Goal: Information Seeking & Learning: Learn about a topic

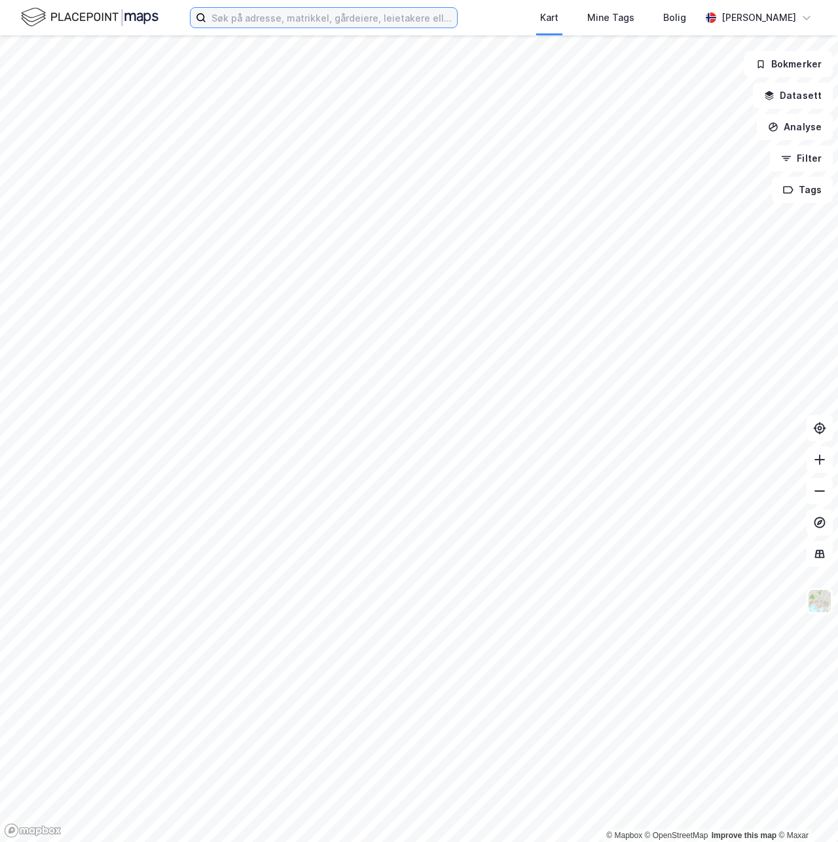
click at [271, 16] on input at bounding box center [331, 18] width 251 height 20
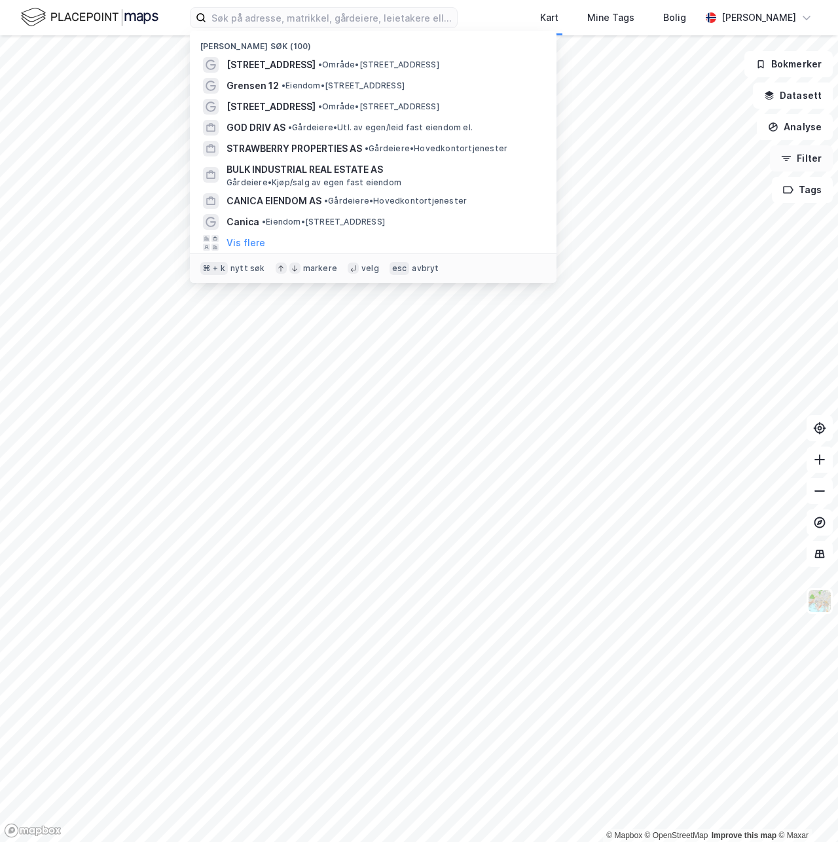
click at [798, 164] on button "Filter" at bounding box center [801, 158] width 63 height 26
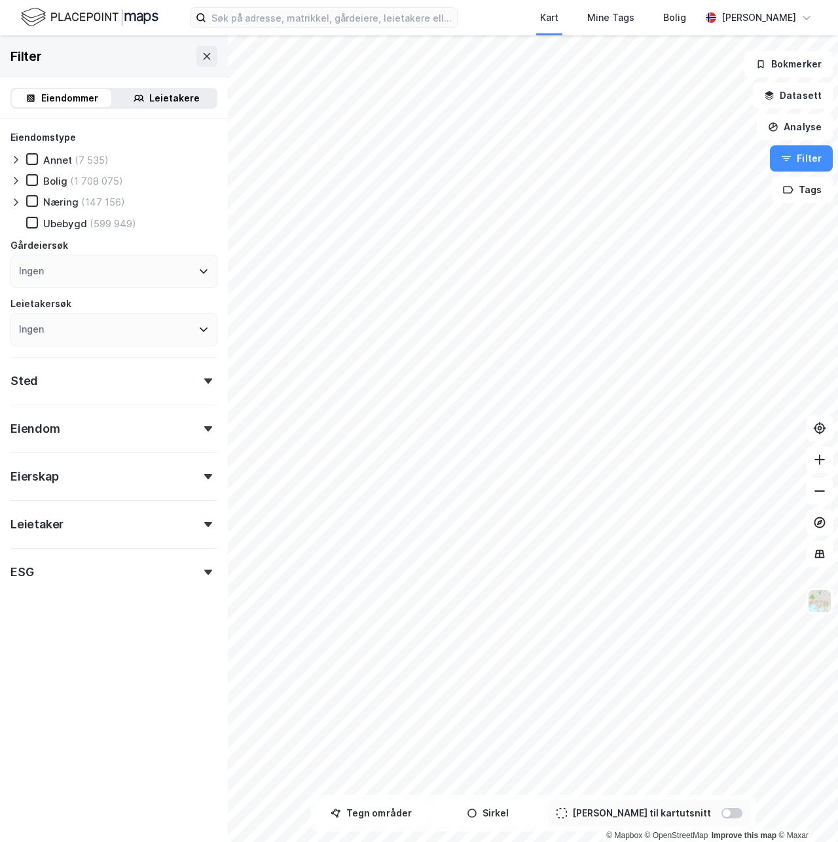
click at [17, 202] on icon at bounding box center [16, 202] width 4 height 8
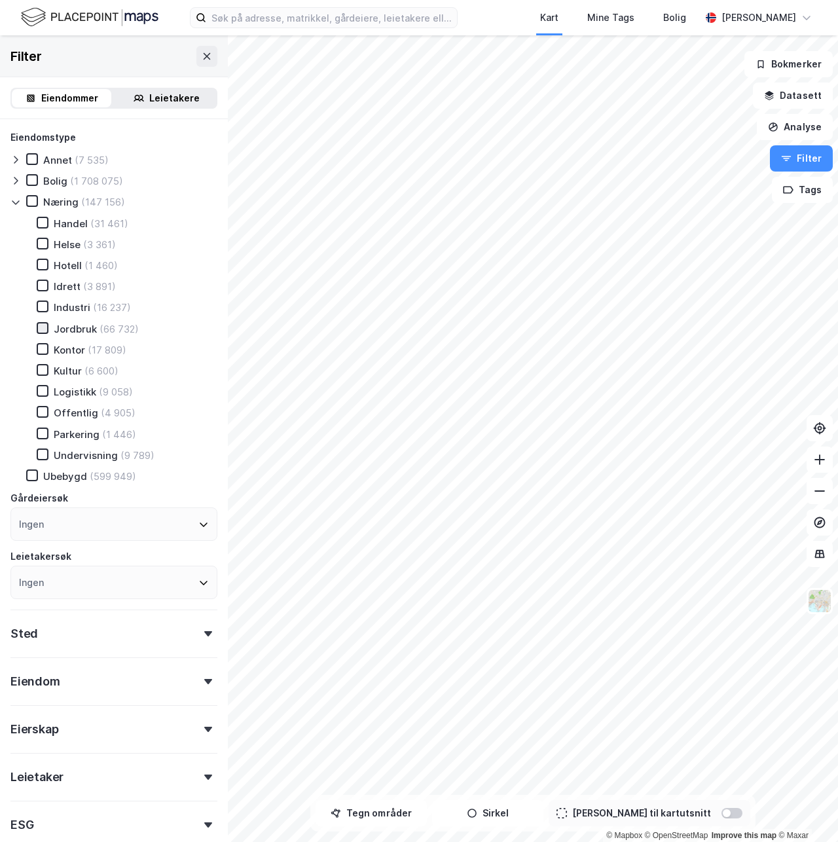
click at [46, 329] on icon at bounding box center [42, 327] width 9 height 9
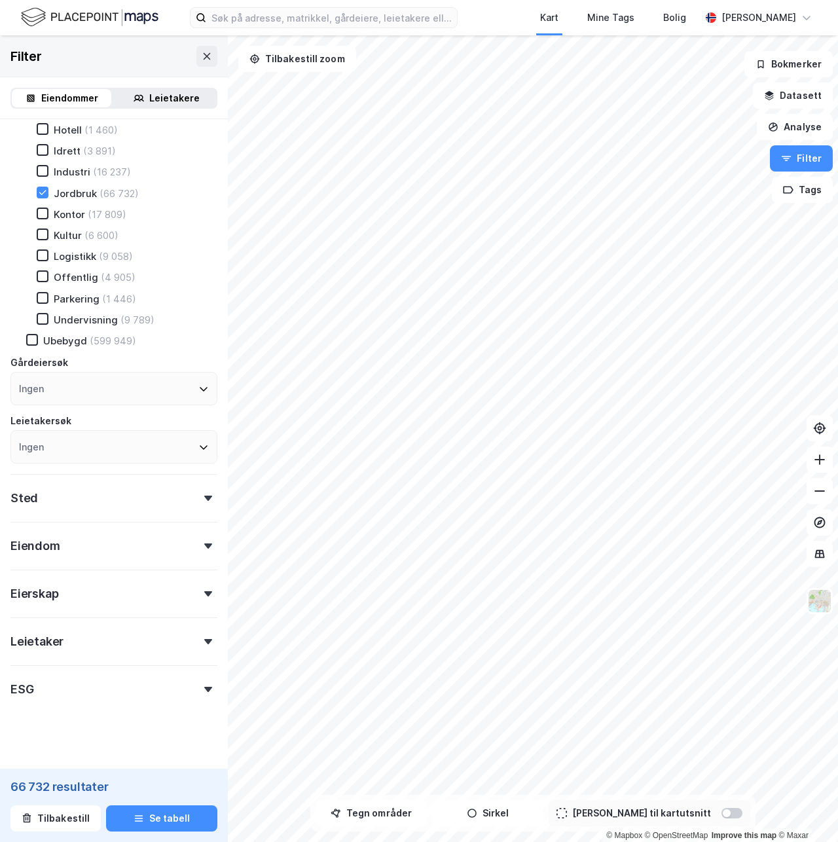
scroll to position [145, 0]
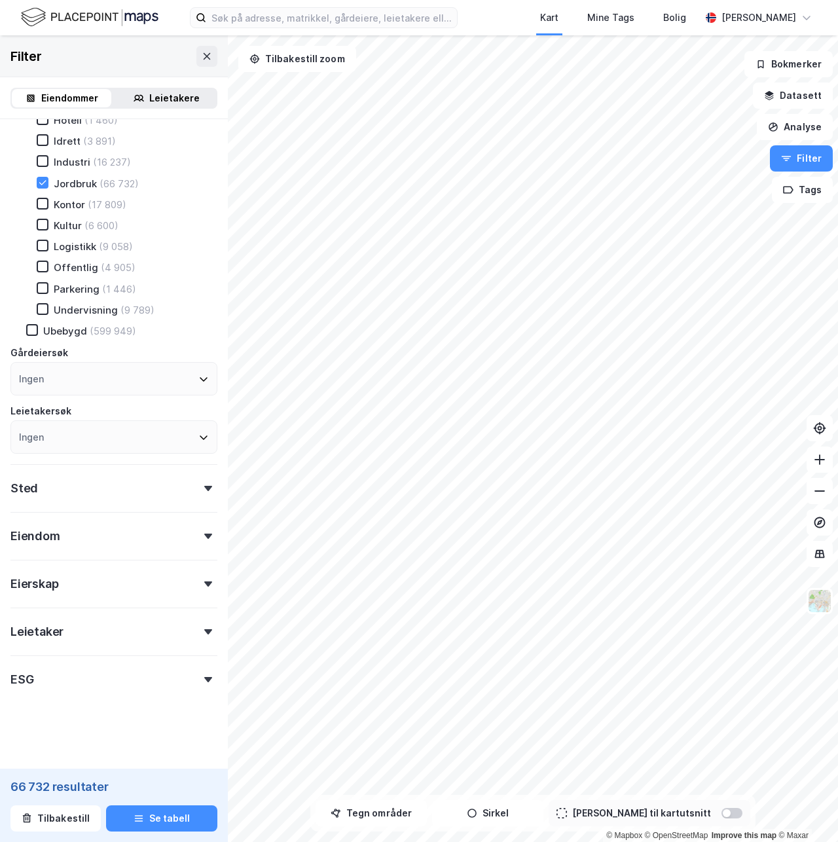
click at [94, 578] on div "Eierskap" at bounding box center [113, 578] width 207 height 37
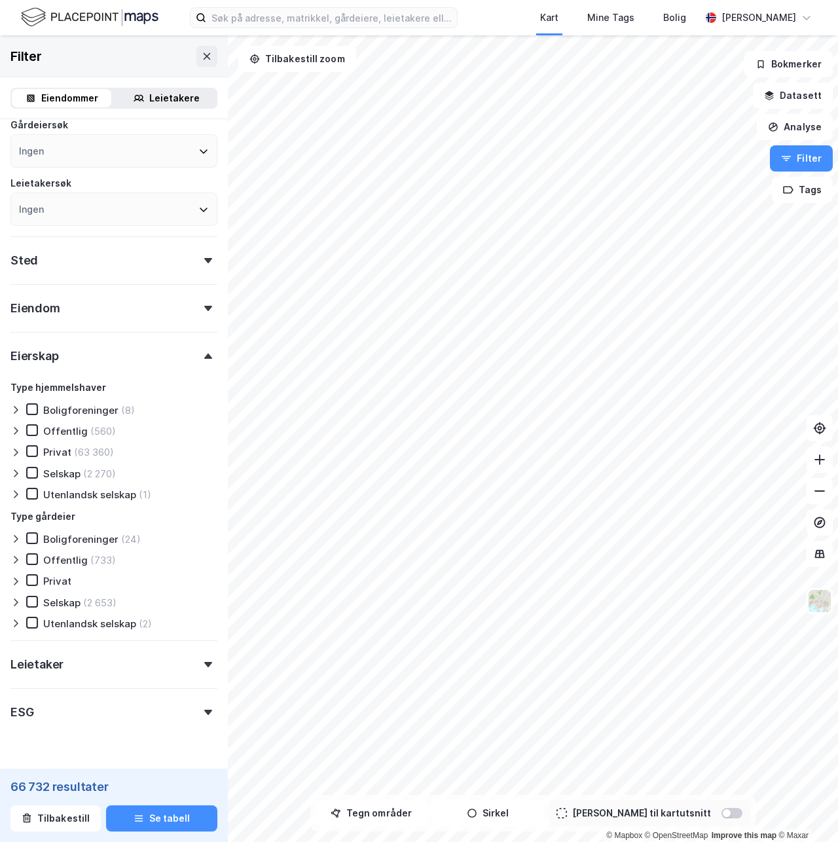
scroll to position [406, 0]
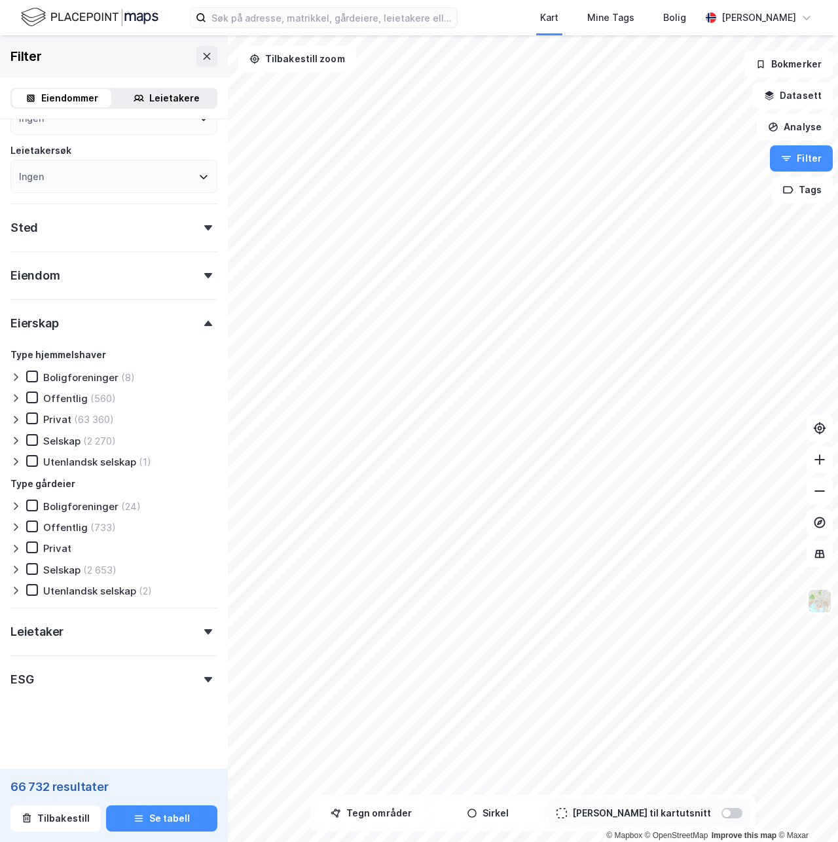
click at [12, 439] on icon at bounding box center [15, 440] width 10 height 10
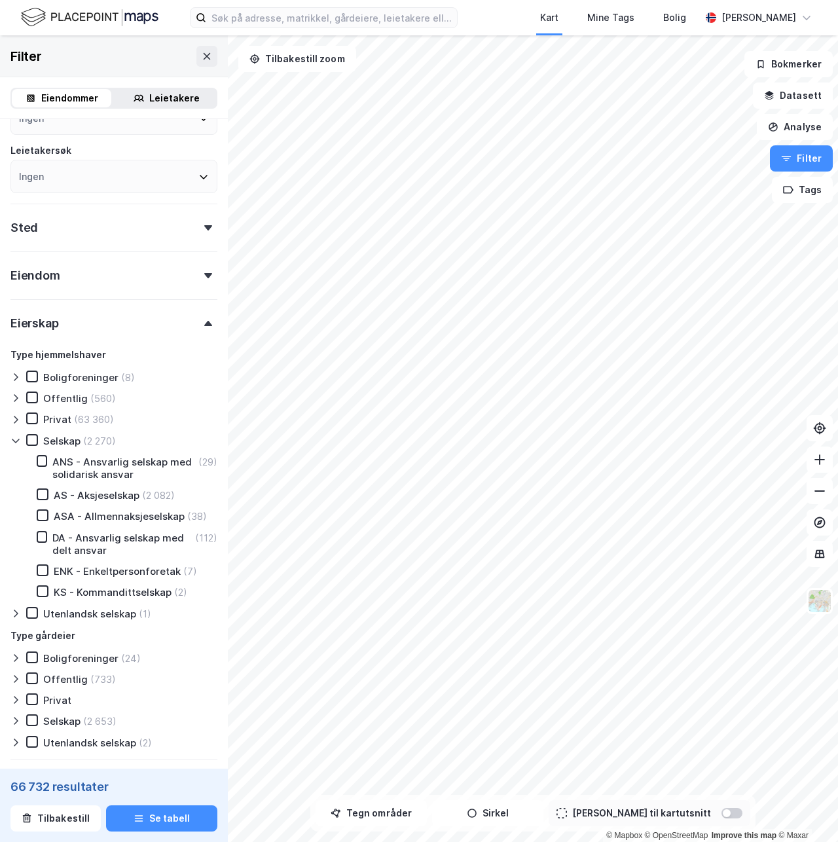
click at [12, 440] on icon at bounding box center [15, 440] width 10 height 10
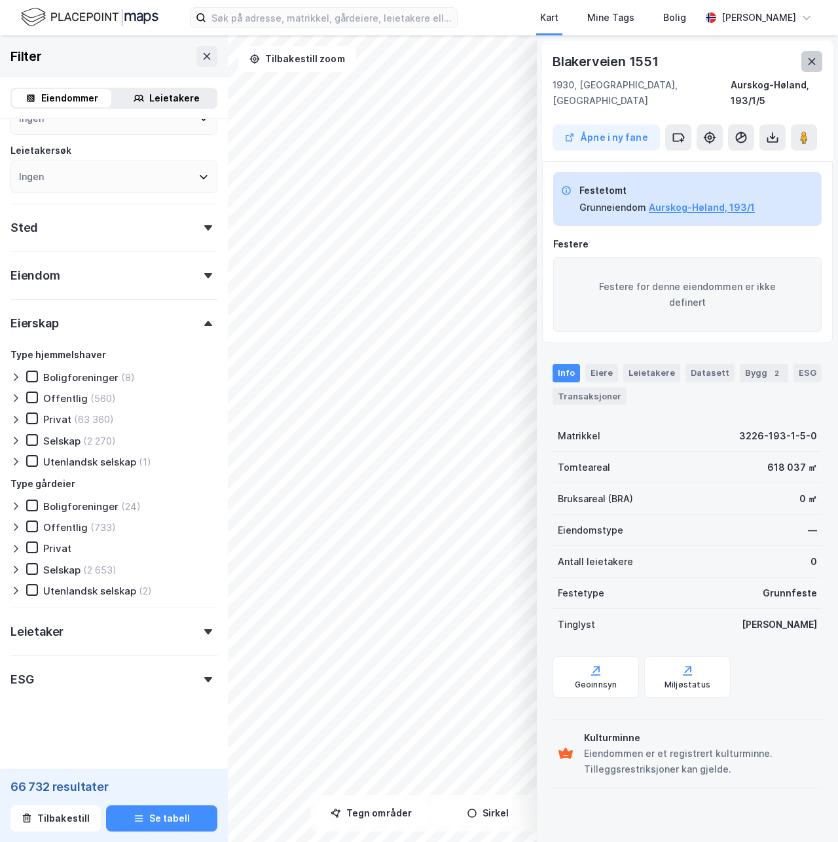
click at [815, 61] on icon at bounding box center [811, 61] width 10 height 10
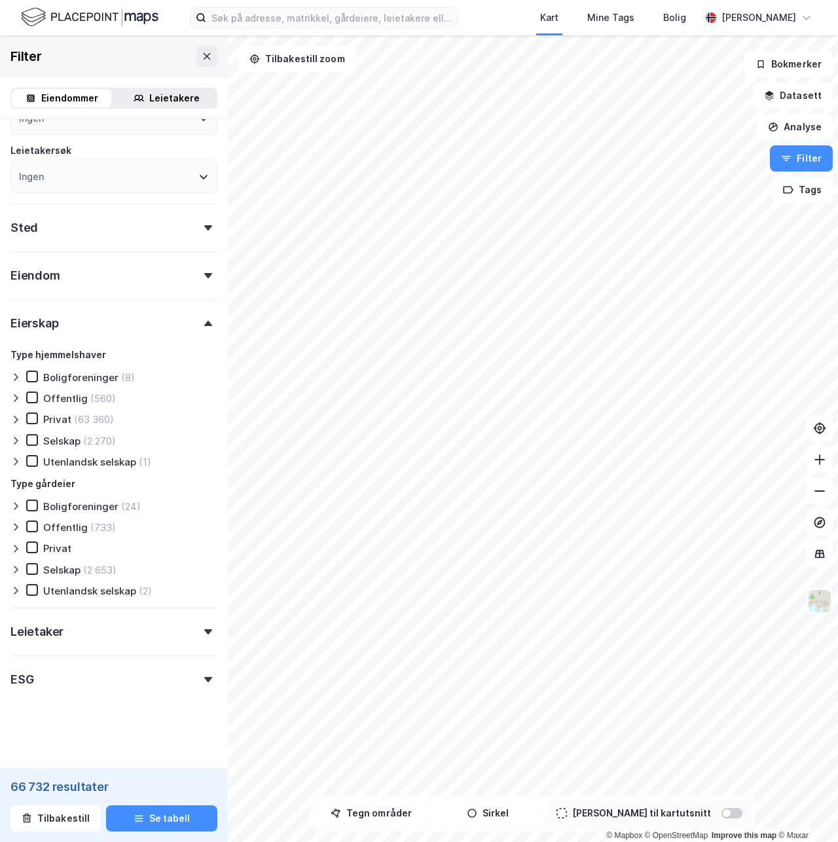
click at [193, 612] on div "© Mapbox © OpenStreetMap Improve this map © Maxar Filter Eiendommer Leietakere …" at bounding box center [419, 438] width 838 height 806
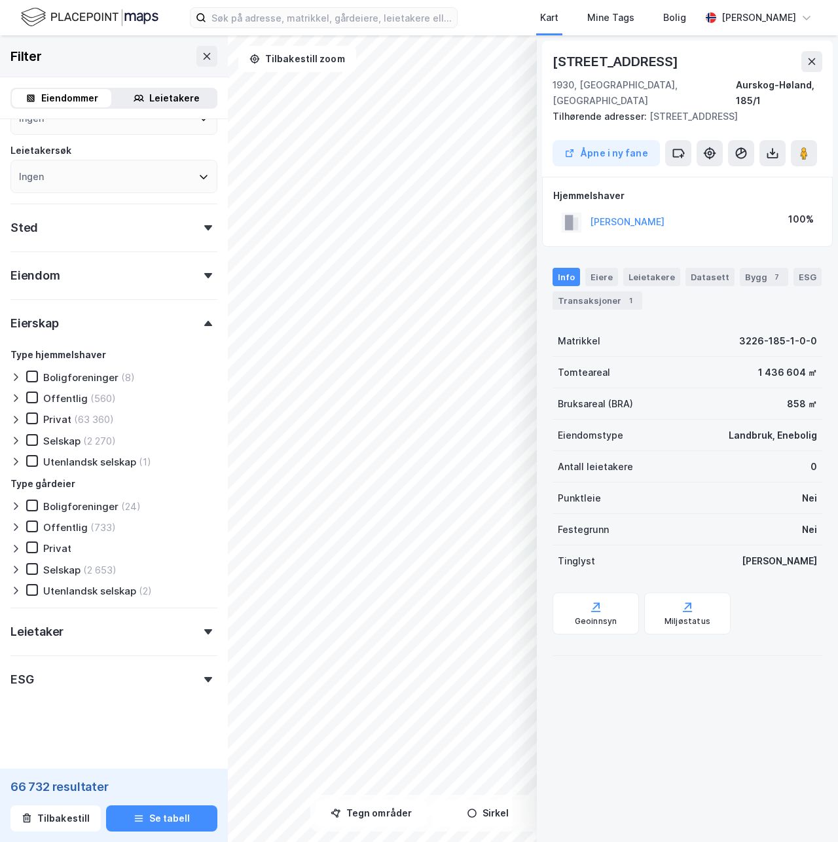
drag, startPoint x: 673, startPoint y: 58, endPoint x: 594, endPoint y: 46, distance: 79.4
click at [594, 46] on div "[STREET_ADDRESS] Tilhørende adresser: [STREET_ADDRESS] Åpne i ny fane" at bounding box center [687, 109] width 291 height 136
copy div "[STREET_ADDRESS]"
click at [613, 291] on div "Transaksjoner 1" at bounding box center [597, 300] width 90 height 18
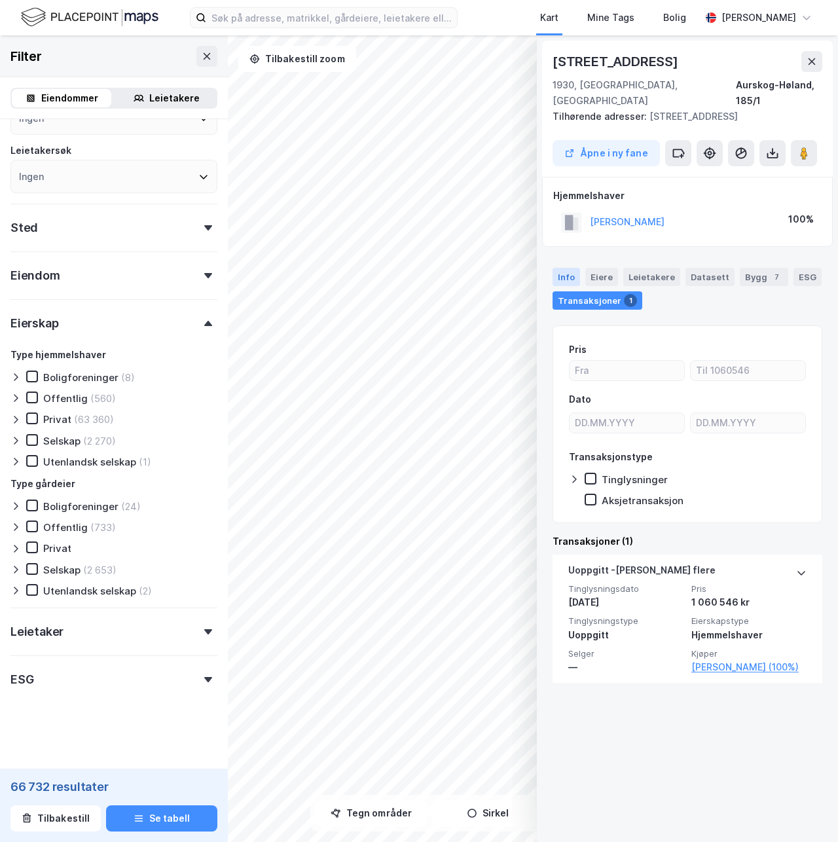
click at [569, 268] on div "Info" at bounding box center [565, 277] width 27 height 18
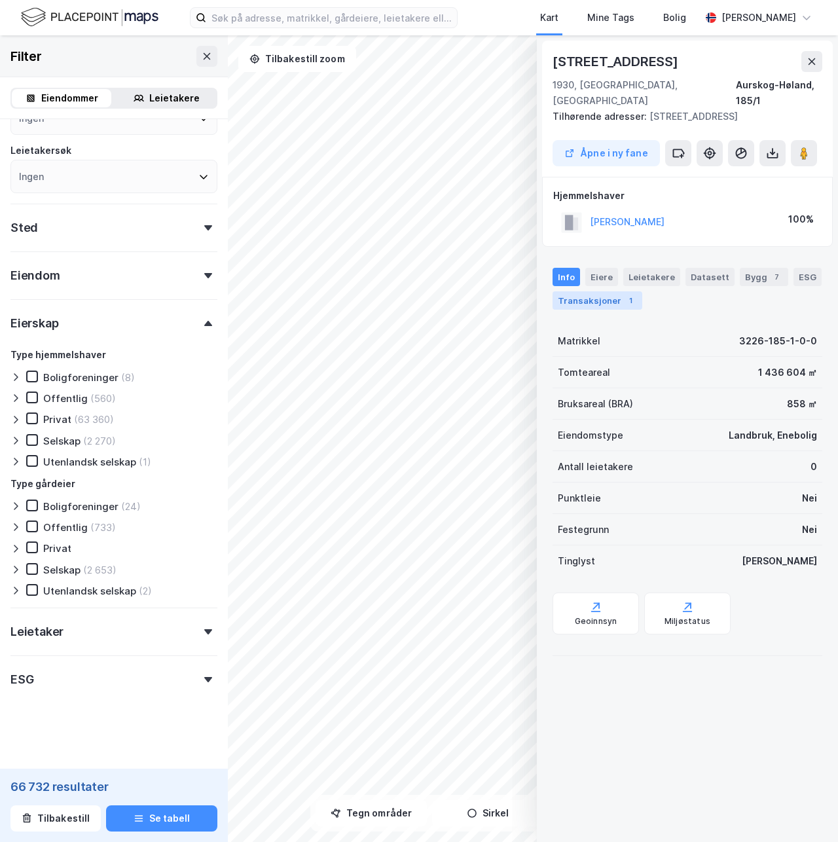
click at [592, 291] on div "Transaksjoner 1" at bounding box center [597, 300] width 90 height 18
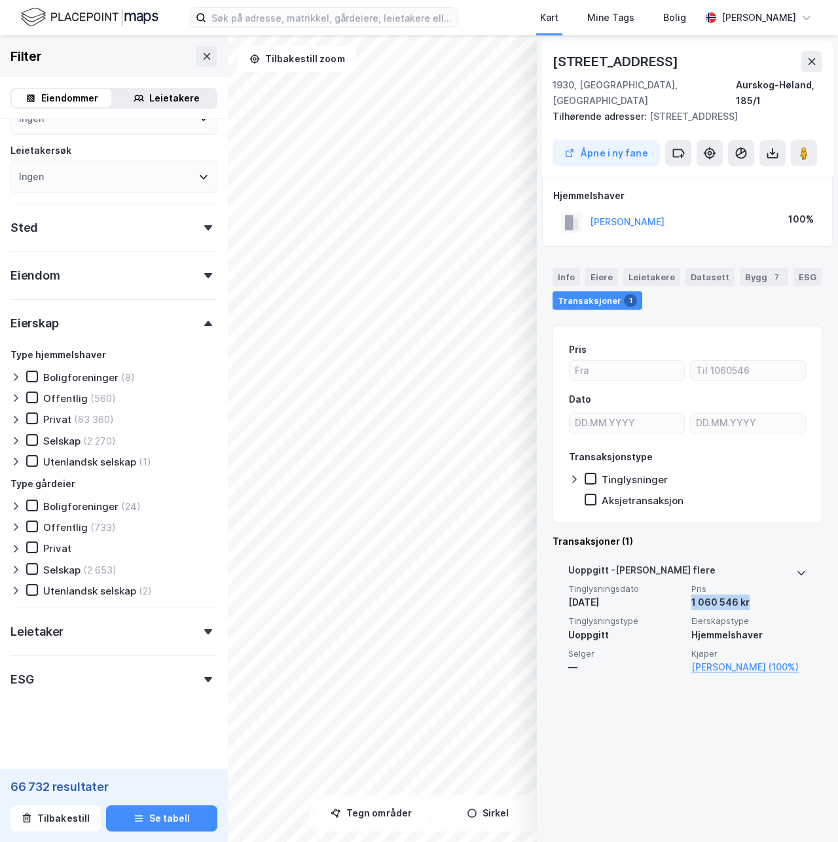
drag, startPoint x: 748, startPoint y: 585, endPoint x: 688, endPoint y: 592, distance: 60.6
click at [688, 592] on div "Tinglysningsdato [DATE] Pris 1 060 546 kr Tinglysningstype Uoppgitt Eierskapsty…" at bounding box center [687, 629] width 238 height 92
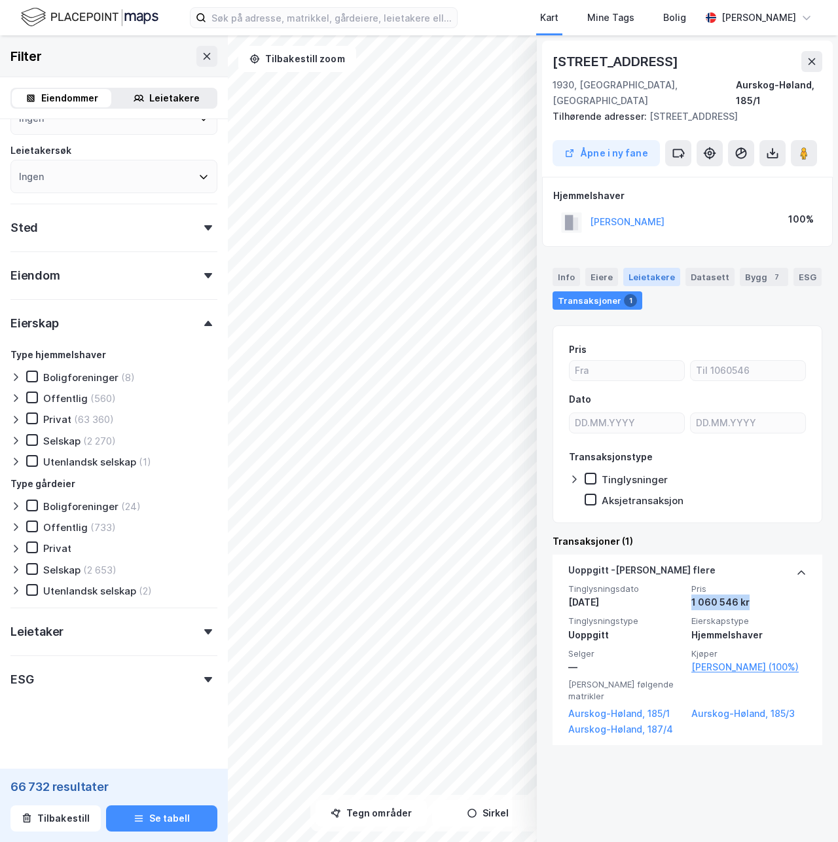
copy div "1 060 546 kr"
click at [685, 268] on div "Datasett" at bounding box center [709, 277] width 49 height 18
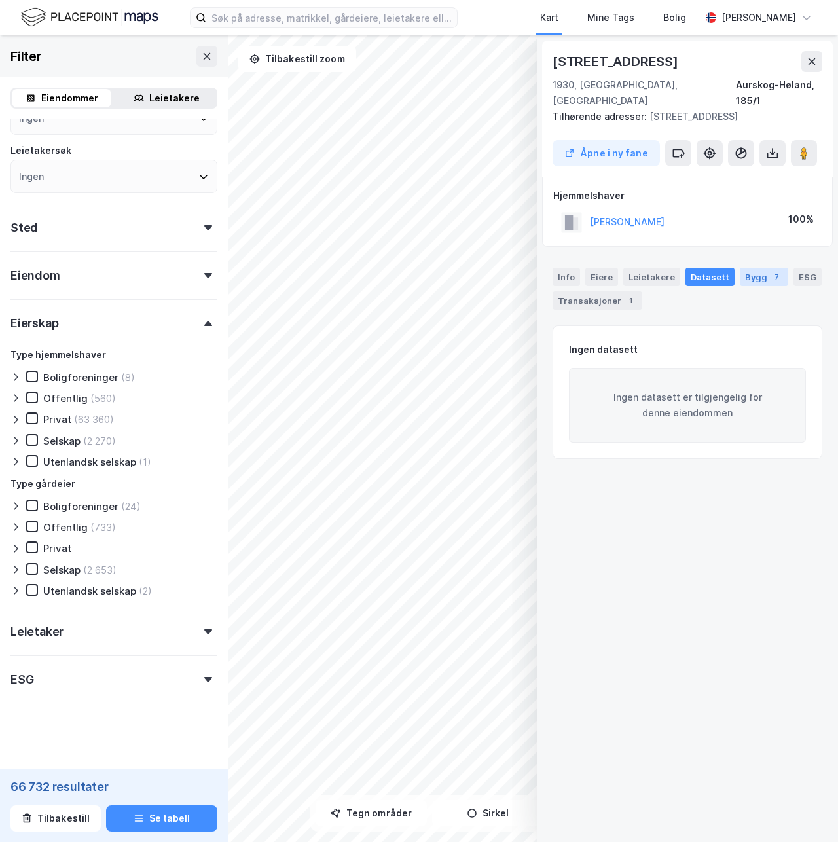
click at [742, 268] on div "Bygg 7" at bounding box center [764, 277] width 48 height 18
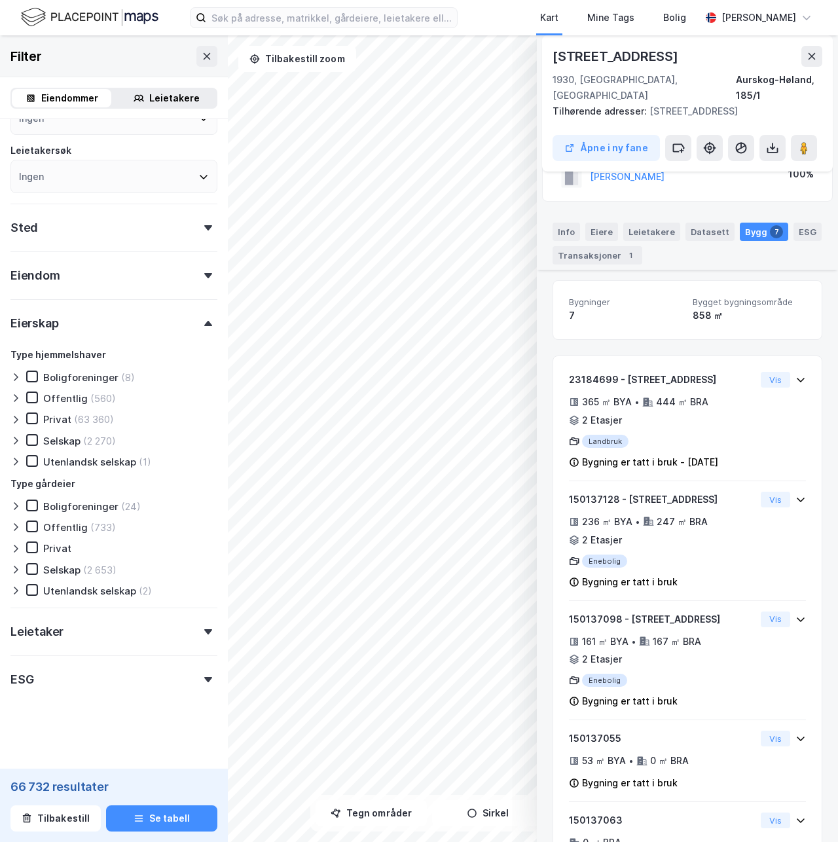
scroll to position [0, 0]
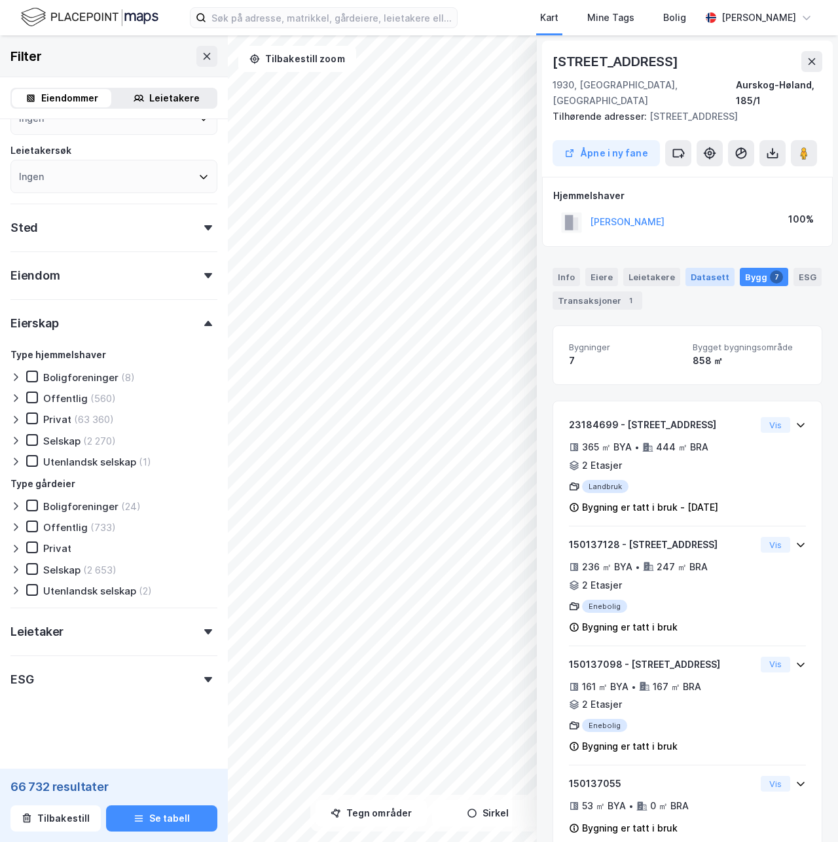
click at [696, 268] on div "Datasett" at bounding box center [709, 277] width 49 height 18
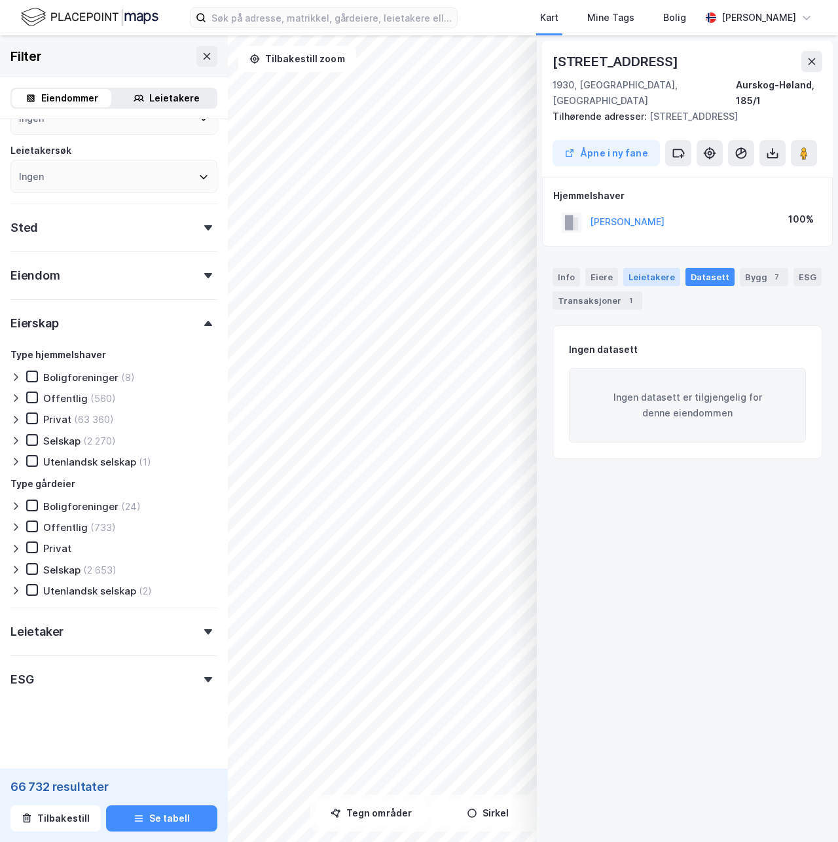
click at [645, 268] on div "Leietakere" at bounding box center [651, 277] width 57 height 18
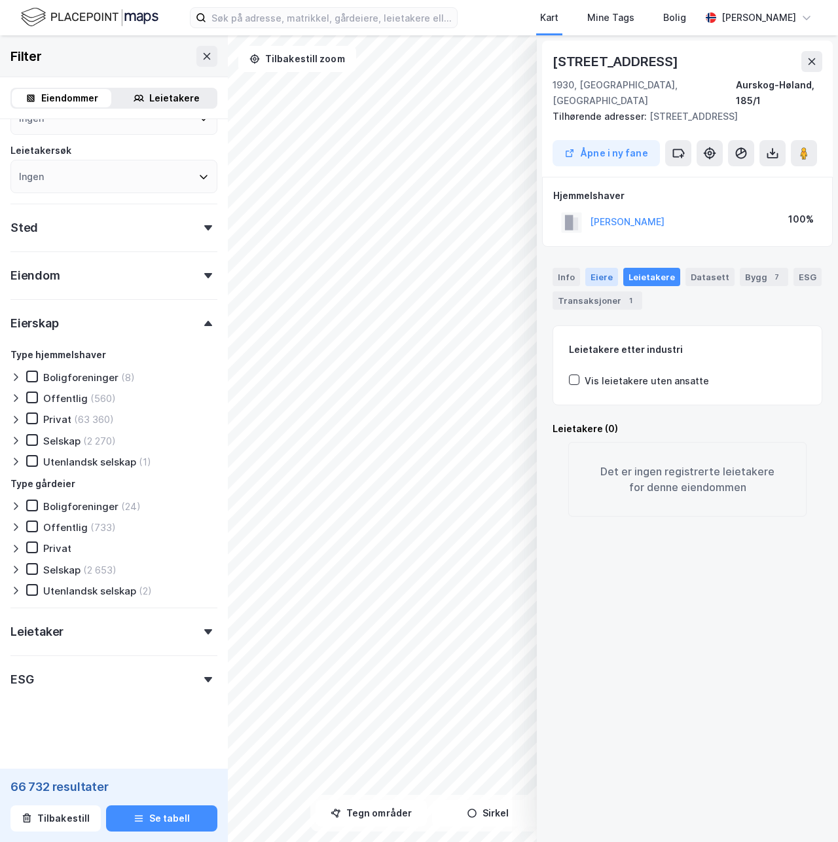
click at [599, 268] on div "Eiere" at bounding box center [601, 277] width 33 height 18
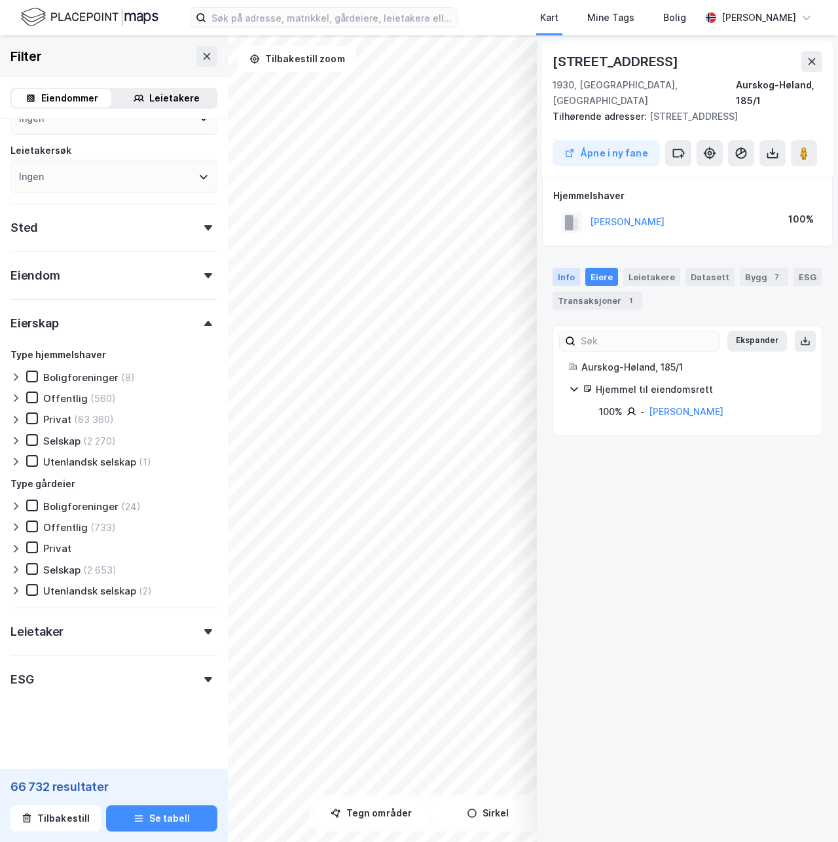
click at [570, 268] on div "Info" at bounding box center [565, 277] width 27 height 18
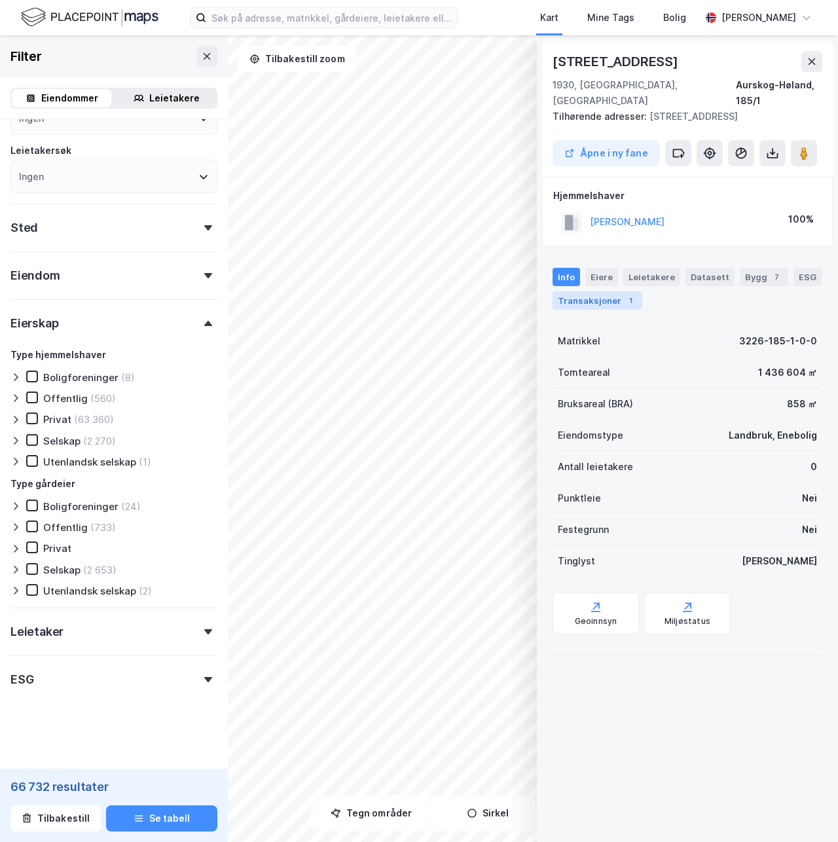
click at [624, 294] on div "1" at bounding box center [630, 300] width 13 height 13
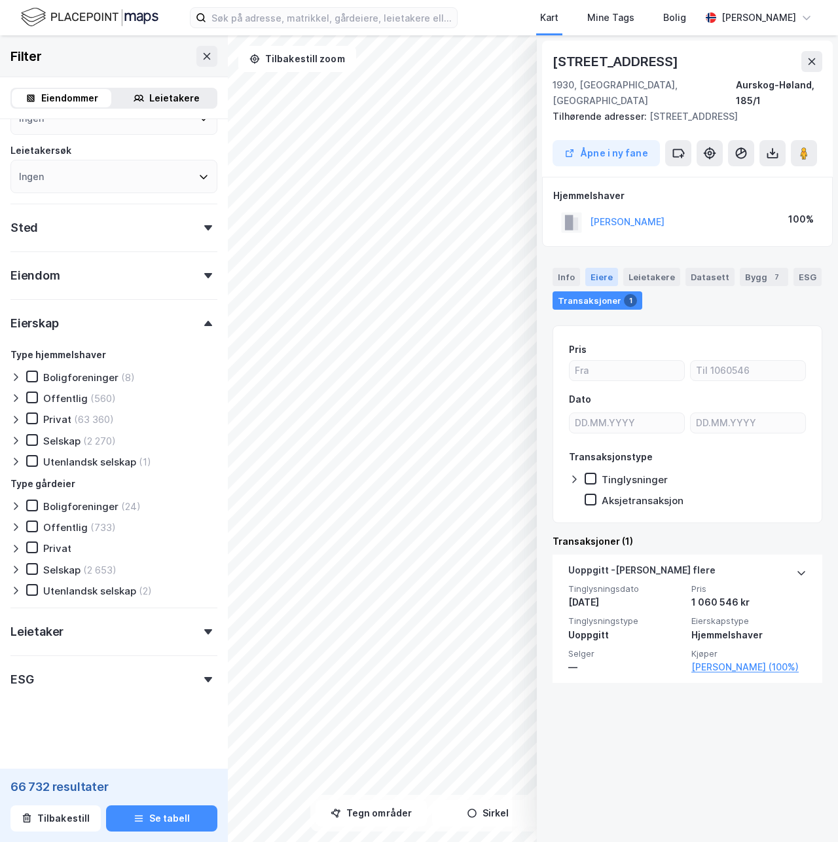
click at [606, 268] on div "Eiere" at bounding box center [601, 277] width 33 height 18
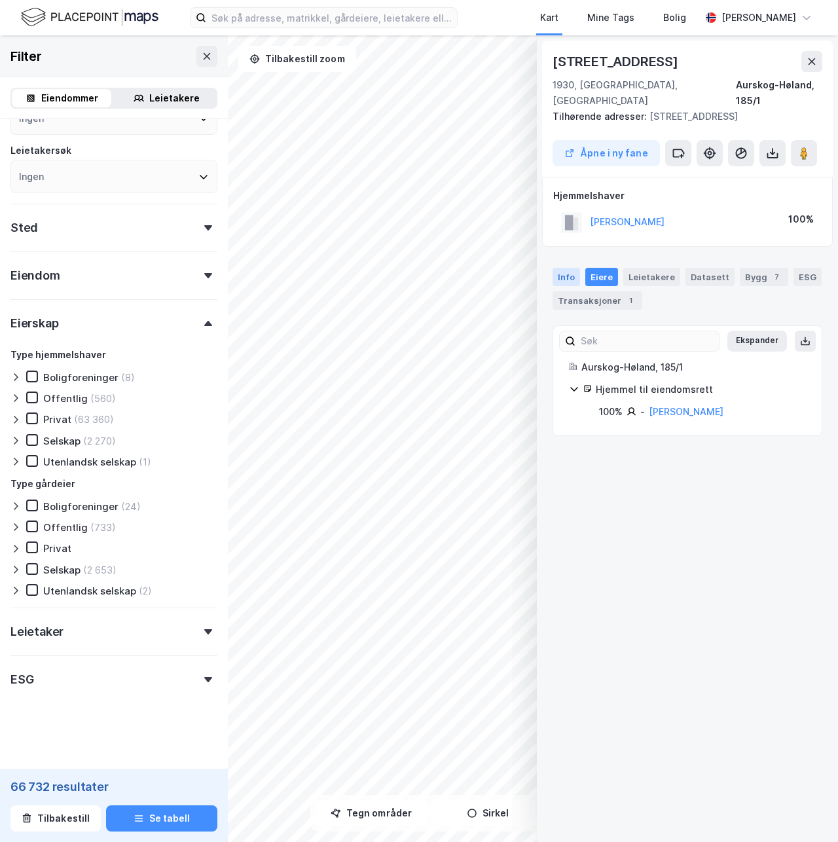
click at [571, 268] on div "Info" at bounding box center [565, 277] width 27 height 18
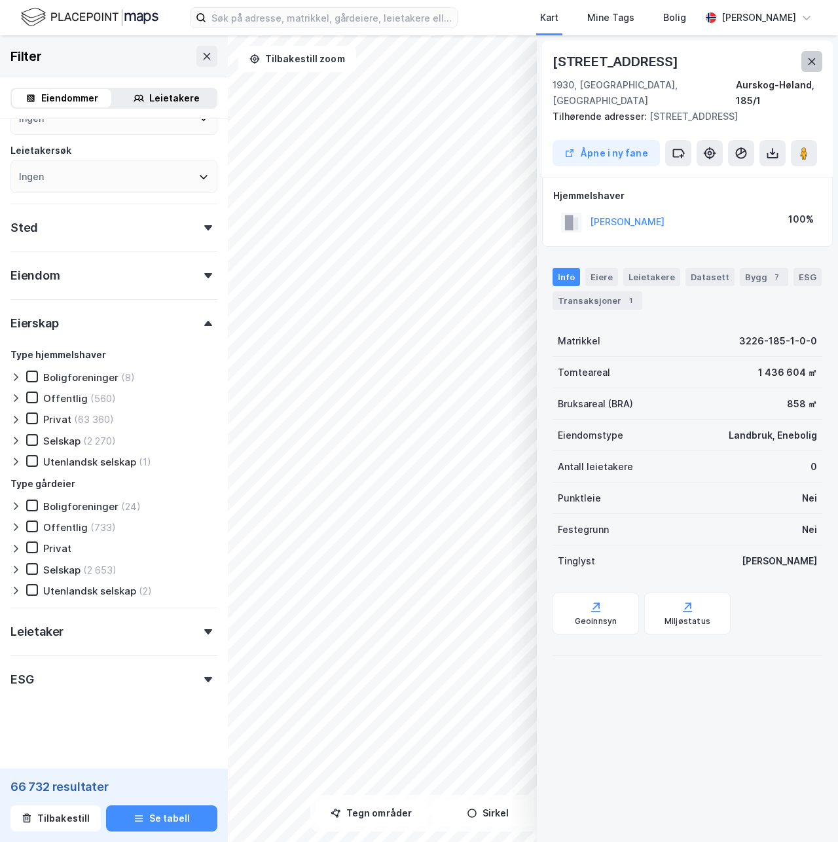
click at [812, 62] on icon at bounding box center [811, 61] width 7 height 7
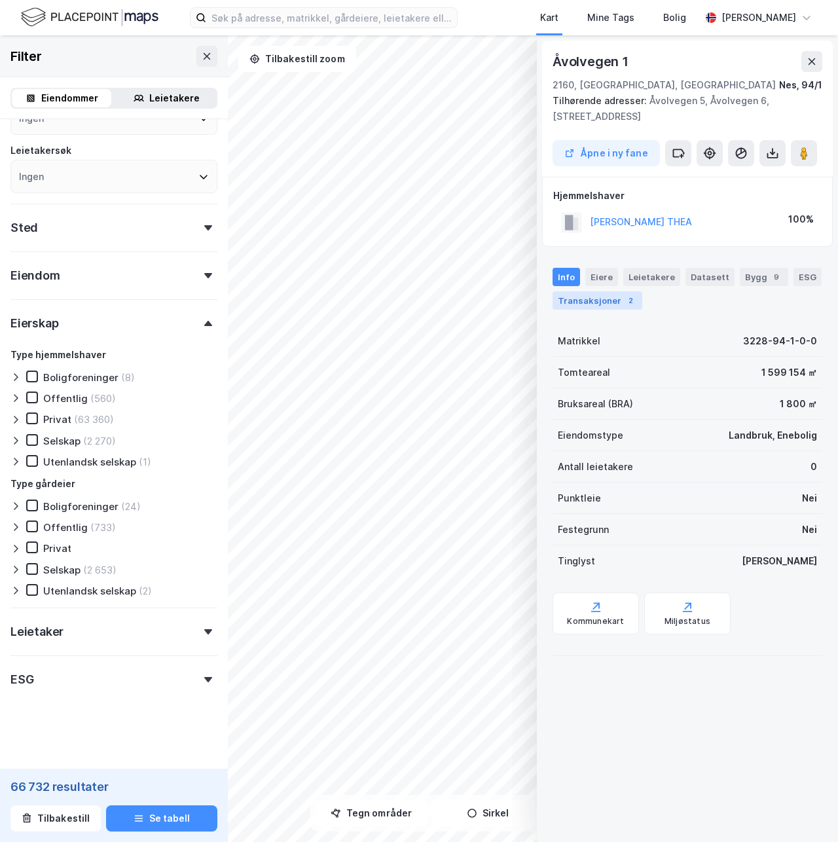
click at [624, 303] on div "2" at bounding box center [630, 300] width 13 height 13
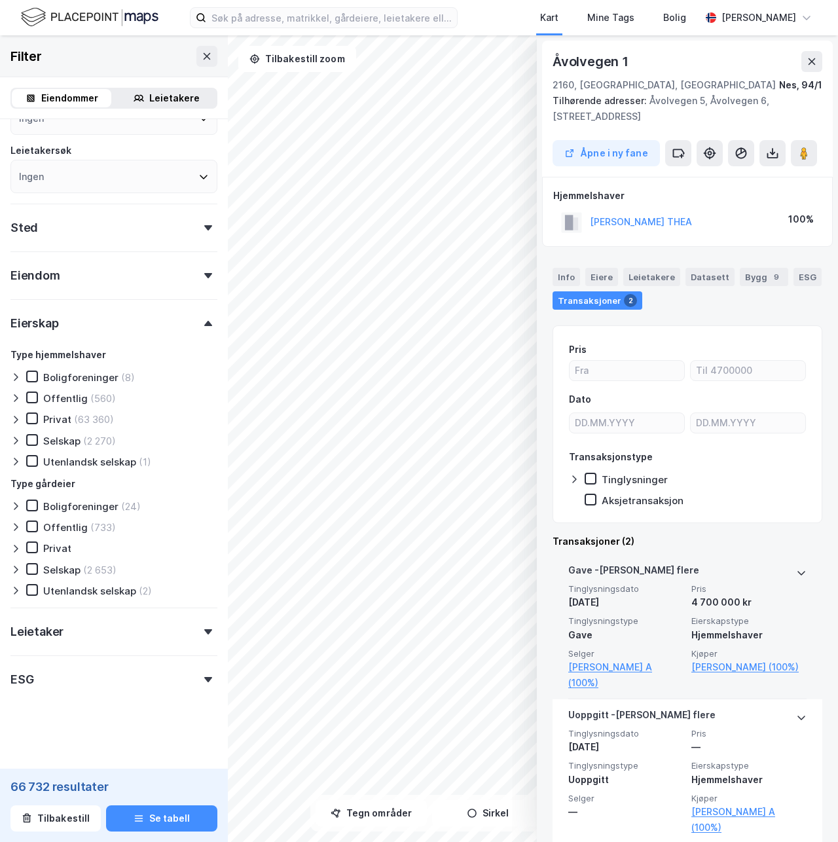
scroll to position [17, 0]
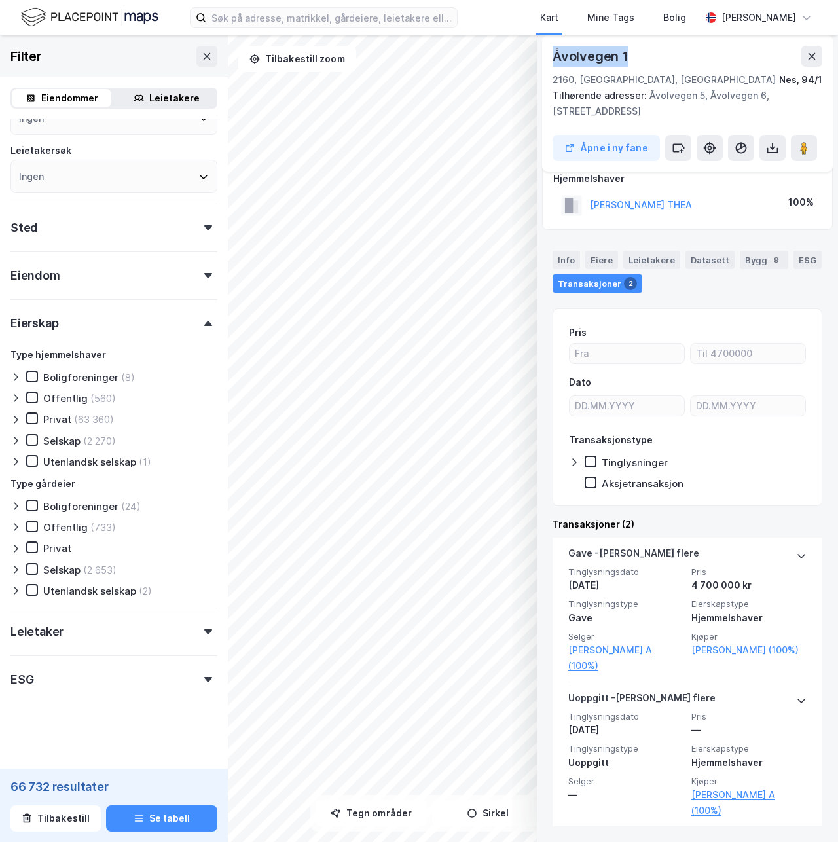
drag, startPoint x: 634, startPoint y: 53, endPoint x: 543, endPoint y: 54, distance: 91.0
click at [543, 54] on div "Åvolvegen 1 2160, [GEOGRAPHIC_DATA], [GEOGRAPHIC_DATA], 94/1 Tilhørende adresse…" at bounding box center [687, 103] width 291 height 136
copy div "Åvolvegen 1"
click at [565, 260] on div "Info" at bounding box center [565, 260] width 27 height 18
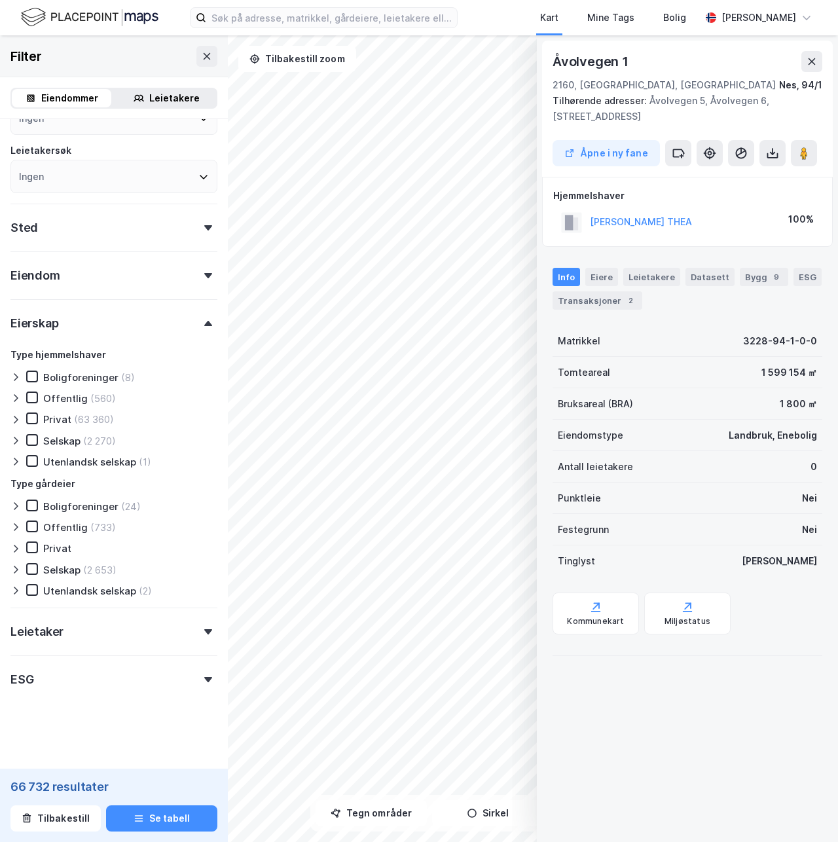
scroll to position [0, 0]
drag, startPoint x: 762, startPoint y: 373, endPoint x: 803, endPoint y: 376, distance: 40.7
click at [803, 376] on div "1 599 154 ㎡" at bounding box center [789, 373] width 56 height 16
copy div "1 599 154"
click at [770, 278] on div "9" at bounding box center [776, 276] width 13 height 13
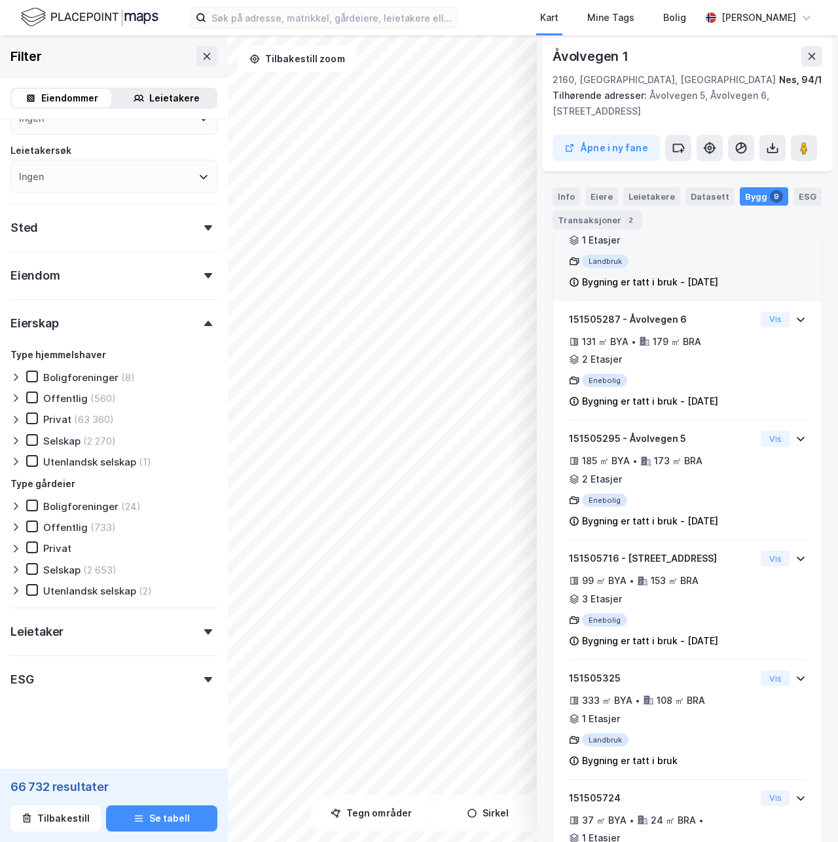
scroll to position [588, 0]
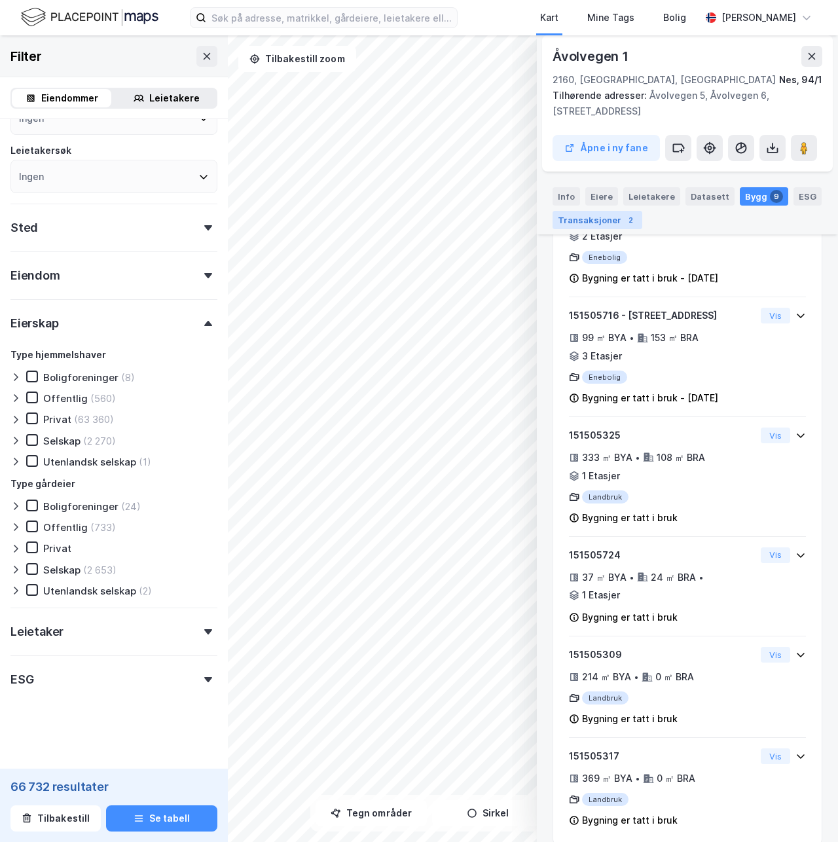
click at [624, 219] on div "2" at bounding box center [630, 219] width 13 height 13
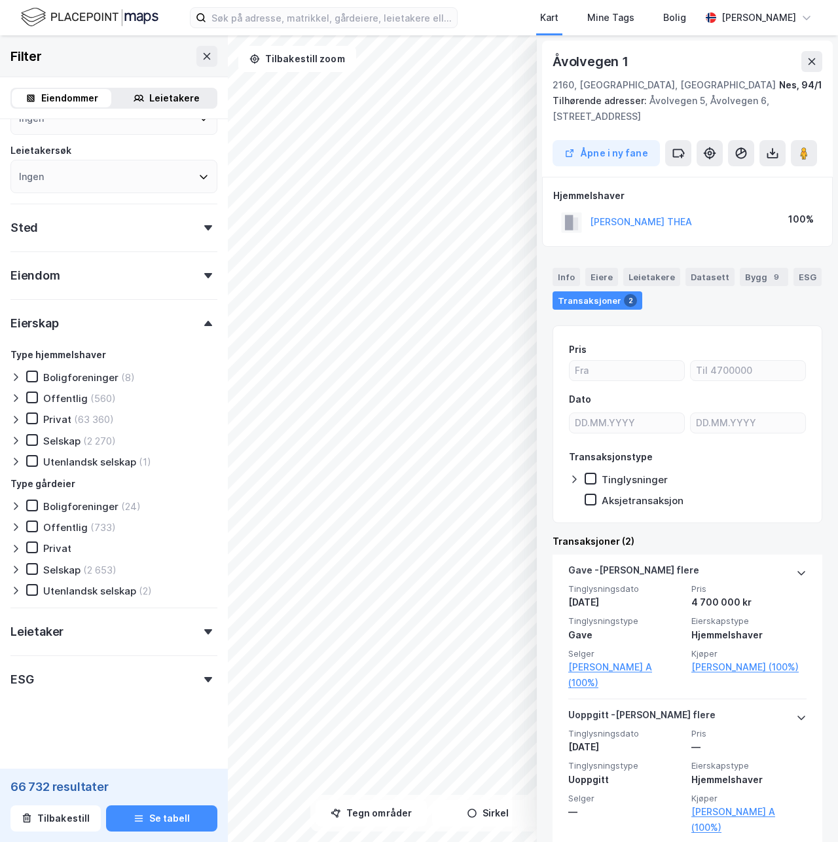
scroll to position [17, 0]
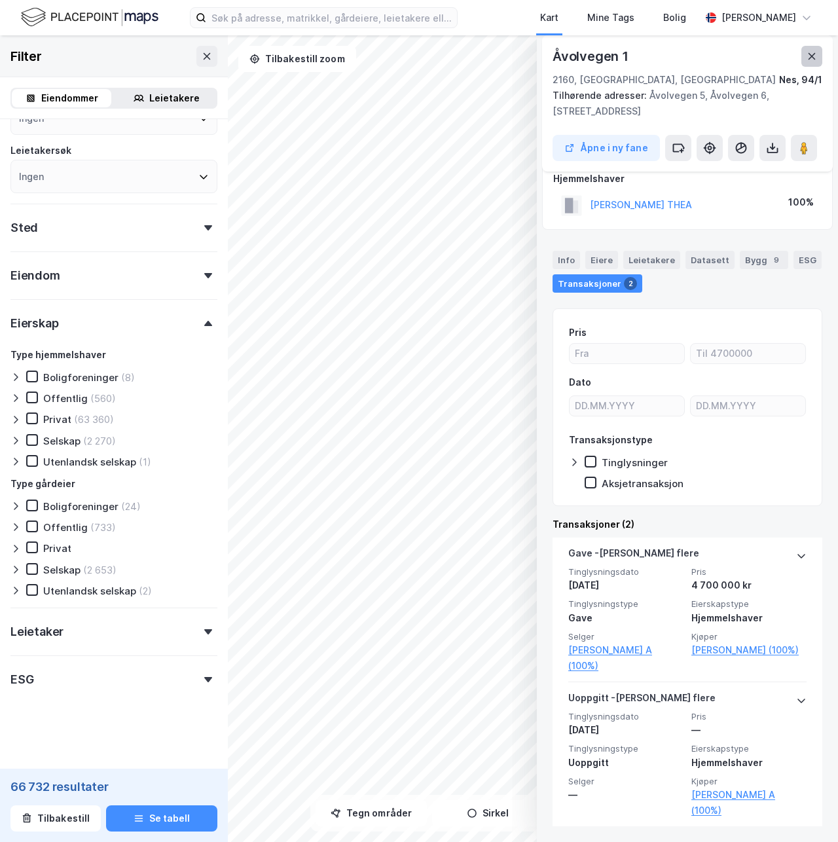
click at [807, 54] on icon at bounding box center [811, 56] width 10 height 10
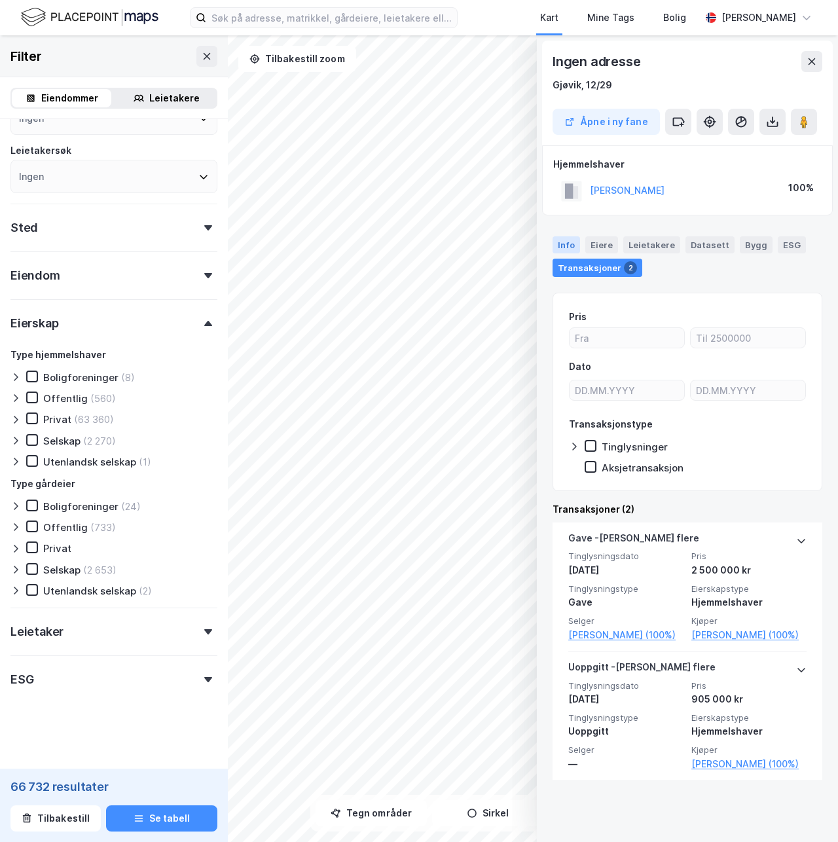
click at [564, 247] on div "Info" at bounding box center [565, 244] width 27 height 17
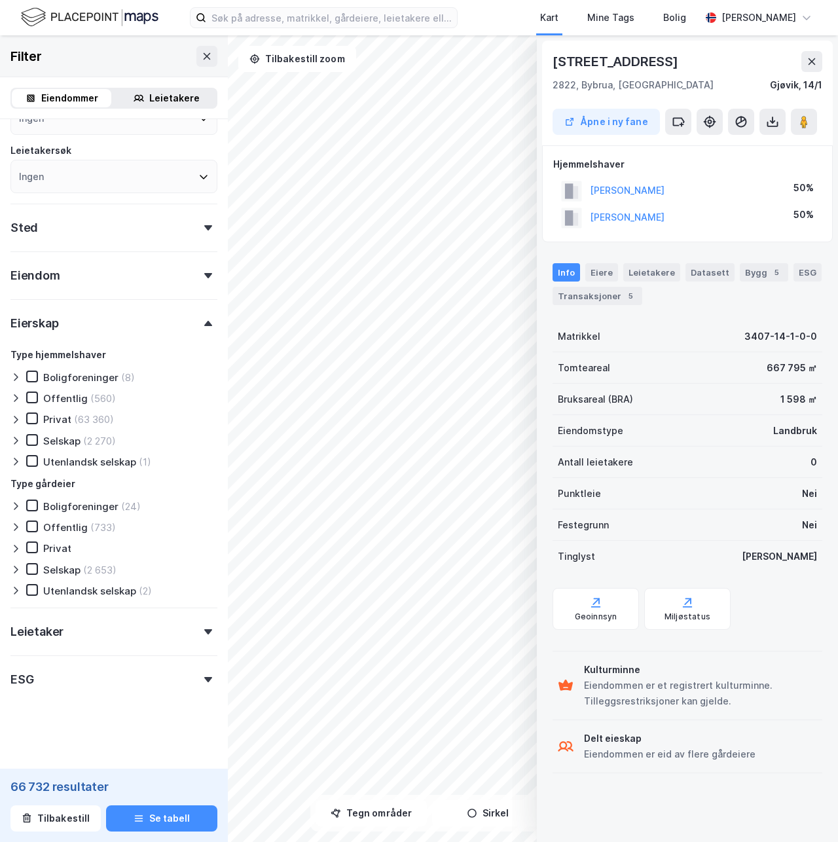
click at [191, 459] on div "© Mapbox © OpenStreetMap Improve this map © [STREET_ADDRESS], Innlandet [GEOGRA…" at bounding box center [419, 438] width 838 height 806
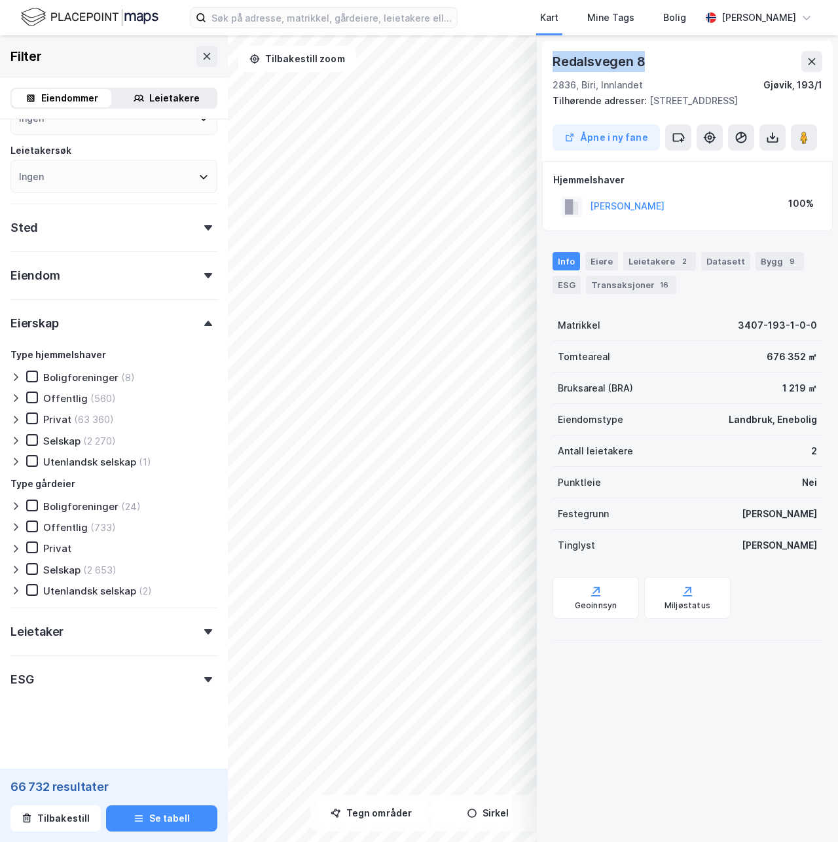
drag, startPoint x: 652, startPoint y: 67, endPoint x: 551, endPoint y: 57, distance: 101.3
click at [551, 57] on div "[STREET_ADDRESS], [GEOGRAPHIC_DATA], Innlandet [GEOGRAPHIC_DATA], 193/1 Tilhøre…" at bounding box center [687, 101] width 291 height 120
copy div "Redalsvegen 8"
